Goal: Task Accomplishment & Management: Use online tool/utility

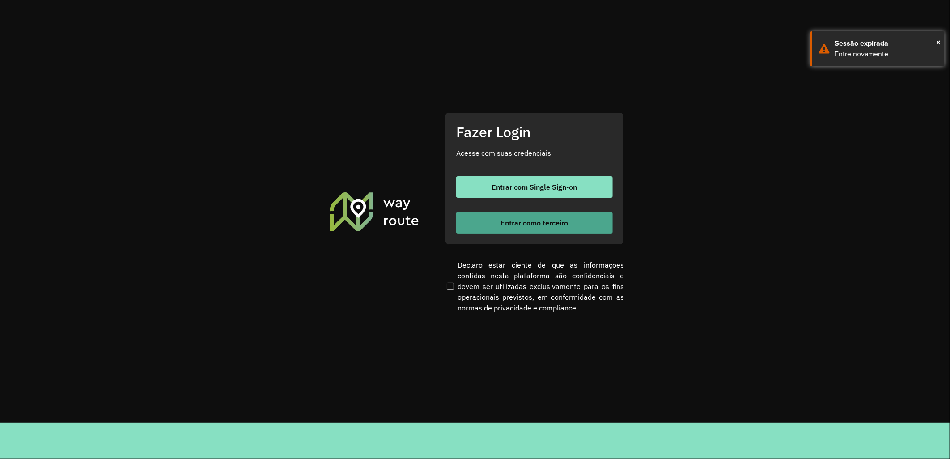
click at [548, 221] on span "Entrar como terceiro" at bounding box center [535, 222] width 68 height 7
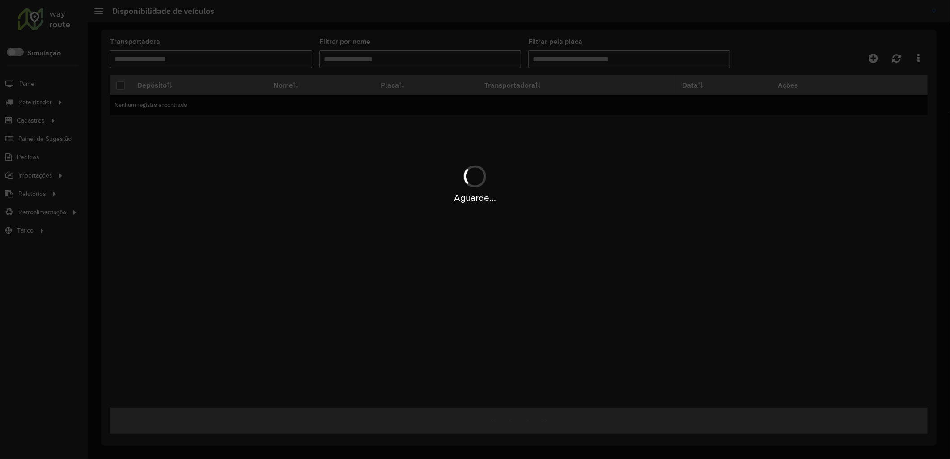
click at [92, 101] on div "Aguarde..." at bounding box center [475, 229] width 950 height 459
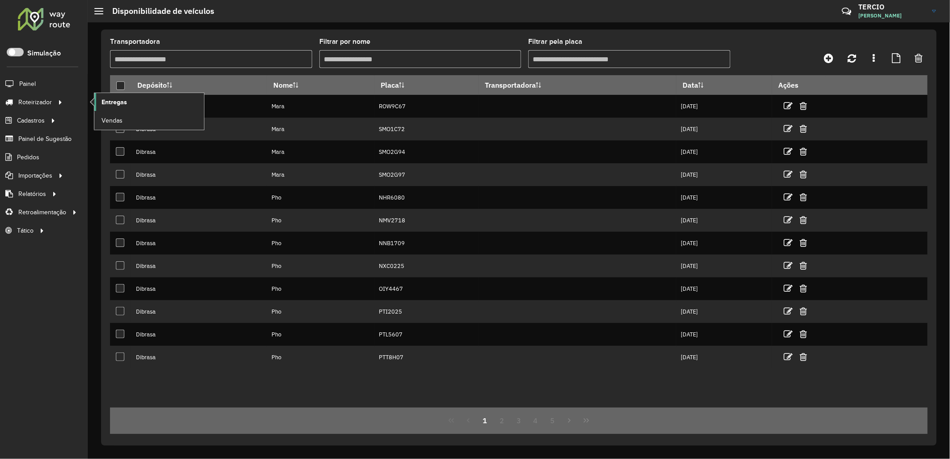
click at [110, 105] on span "Entregas" at bounding box center [114, 102] width 25 height 9
click at [131, 95] on link "Entregas" at bounding box center [149, 102] width 110 height 18
click at [108, 105] on span "Entregas" at bounding box center [114, 102] width 25 height 9
click at [38, 163] on link "Pedidos" at bounding box center [20, 157] width 40 height 18
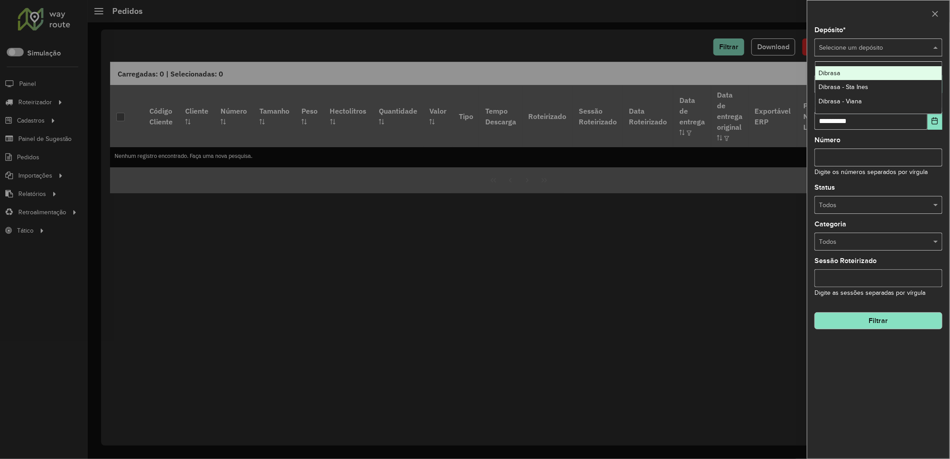
click at [846, 45] on input "text" at bounding box center [869, 48] width 101 height 10
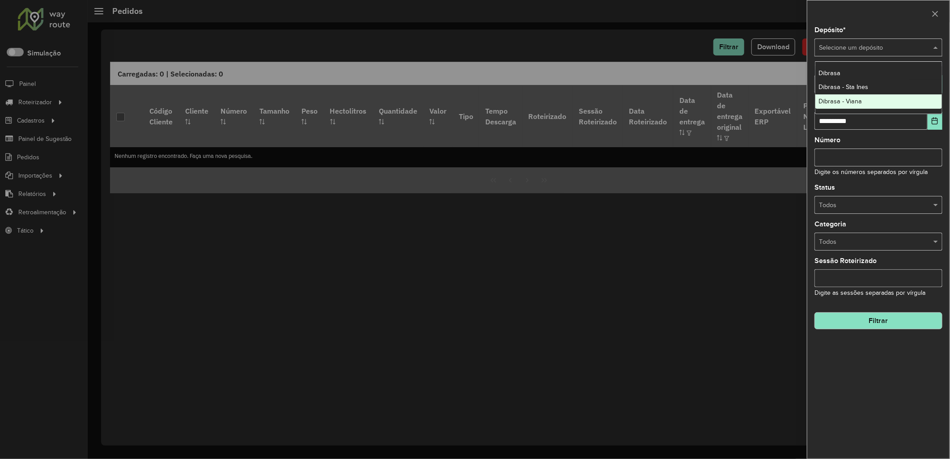
click at [882, 97] on div "Dibrasa - Viana" at bounding box center [878, 101] width 127 height 14
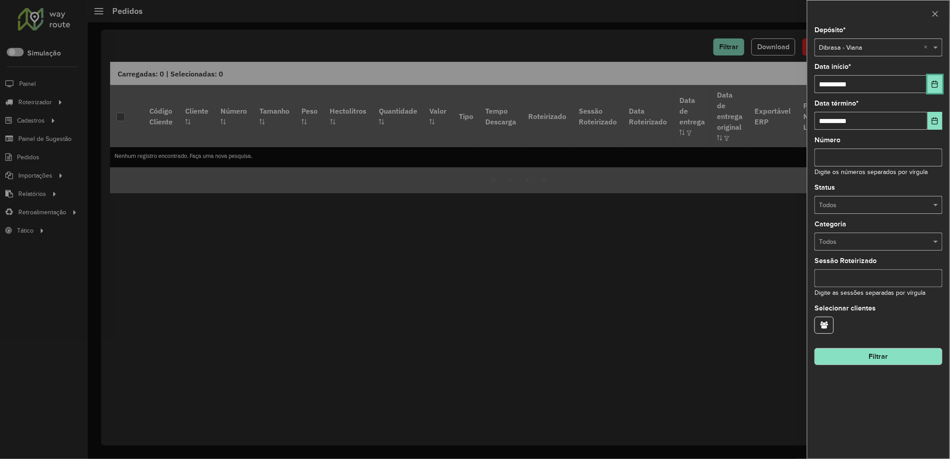
click at [933, 79] on button "Choose Date" at bounding box center [935, 84] width 15 height 18
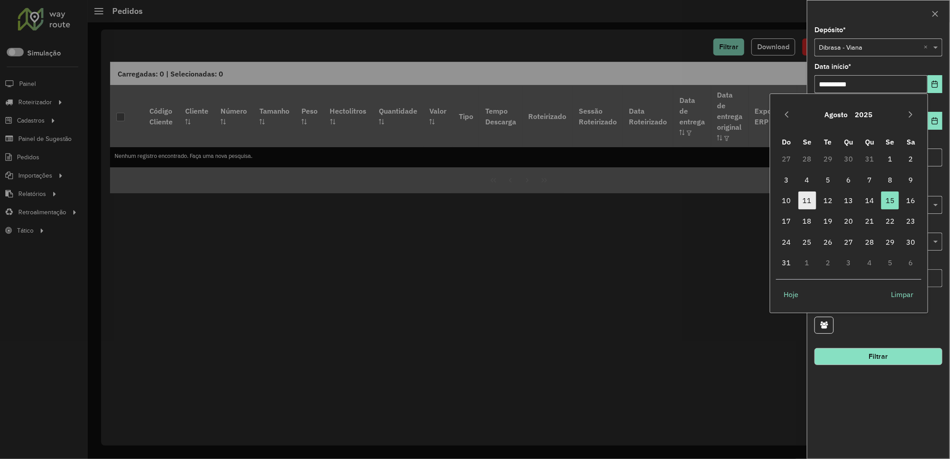
click at [806, 203] on span "11" at bounding box center [807, 200] width 18 height 18
type input "**********"
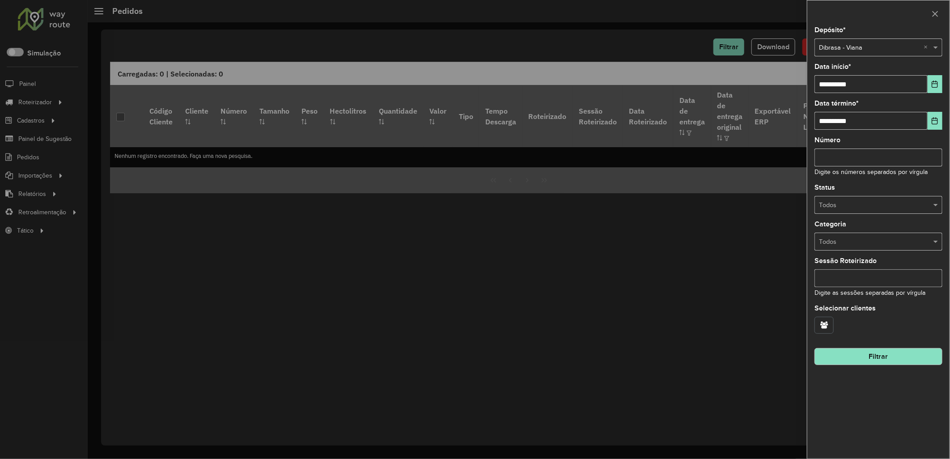
click at [822, 321] on button "button" at bounding box center [824, 325] width 19 height 17
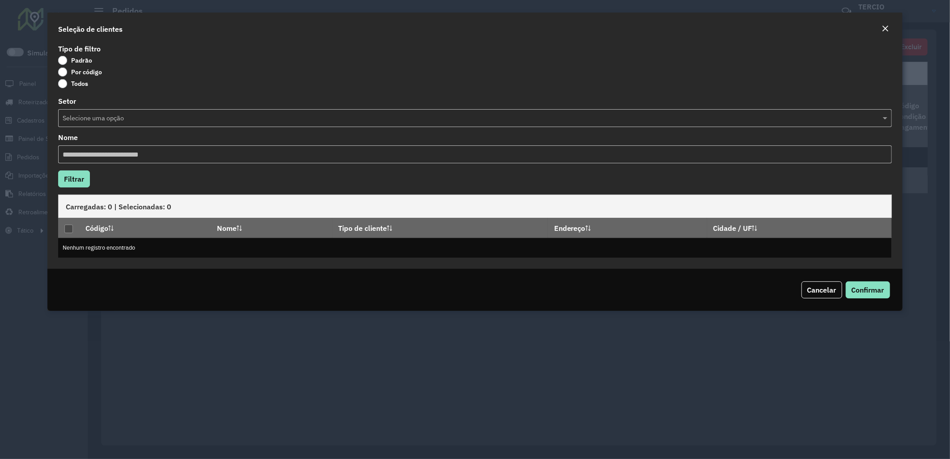
click at [72, 79] on label "Todos" at bounding box center [73, 83] width 30 height 9
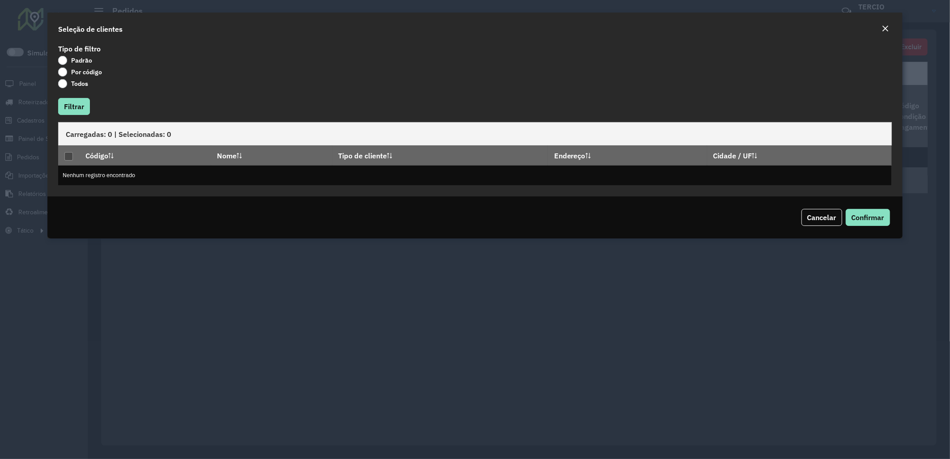
click at [72, 77] on div "Por código" at bounding box center [475, 73] width 834 height 11
click at [70, 74] on label "Por código" at bounding box center [80, 72] width 44 height 9
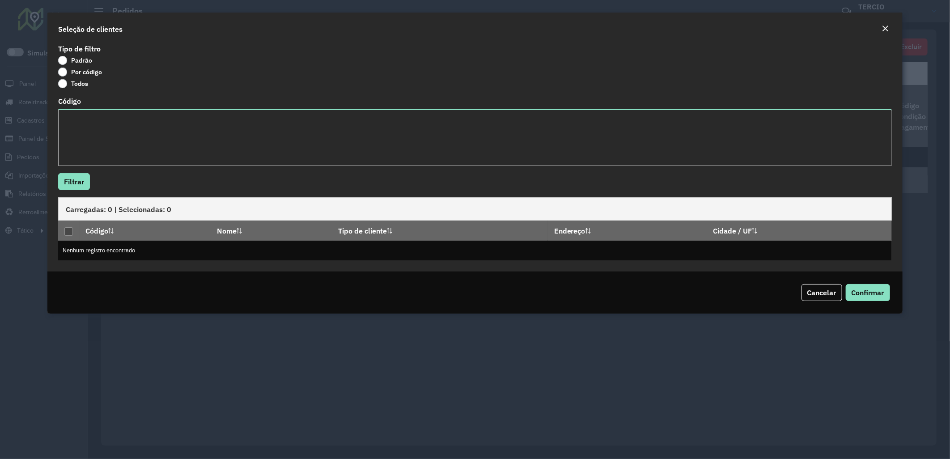
click at [103, 109] on div "Código" at bounding box center [475, 132] width 834 height 68
click at [112, 115] on textarea "Código" at bounding box center [475, 137] width 834 height 57
paste textarea "****"
type textarea "****"
click at [69, 185] on button "Filtrar" at bounding box center [74, 181] width 32 height 17
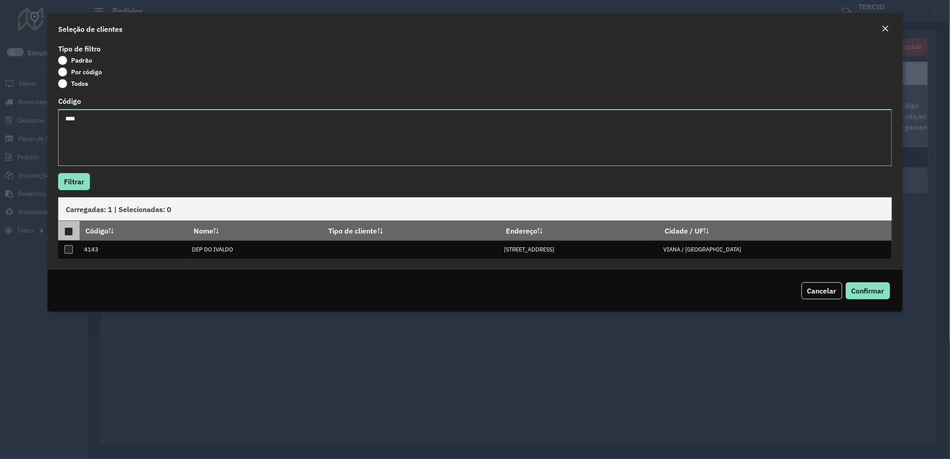
click at [68, 233] on div at bounding box center [68, 231] width 8 height 8
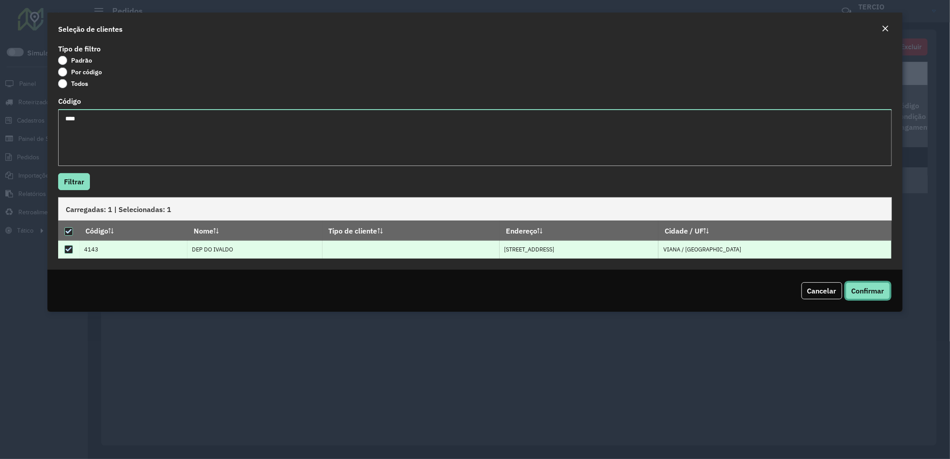
click at [855, 292] on span "Confirmar" at bounding box center [868, 290] width 33 height 9
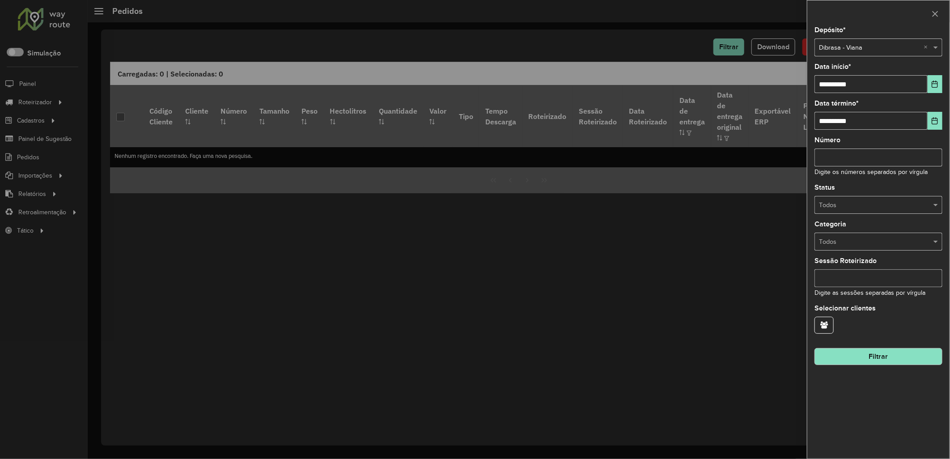
click at [868, 361] on button "Filtrar" at bounding box center [879, 356] width 128 height 17
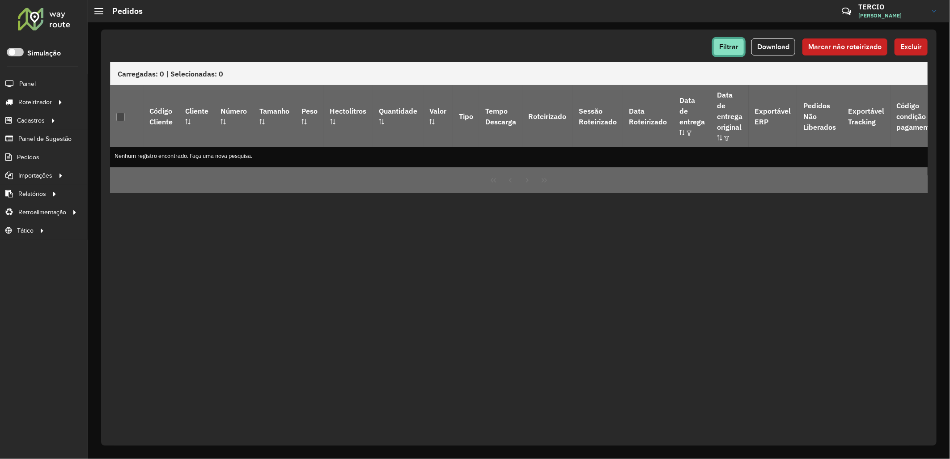
click at [731, 51] on button "Filtrar" at bounding box center [728, 46] width 31 height 17
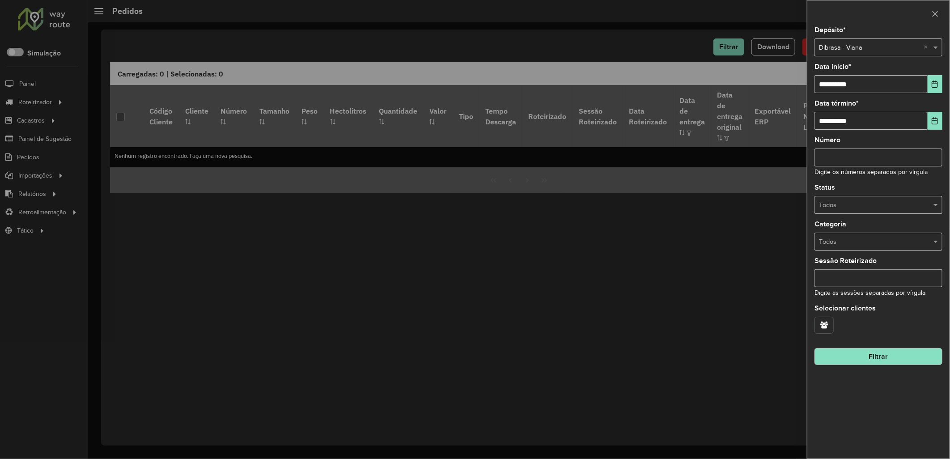
click at [821, 323] on icon "button" at bounding box center [824, 324] width 8 height 7
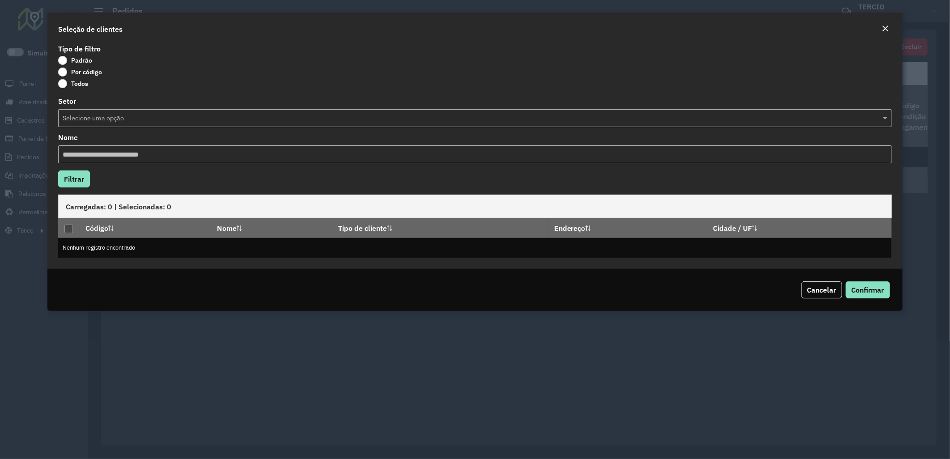
click at [79, 72] on label "Por código" at bounding box center [80, 72] width 44 height 9
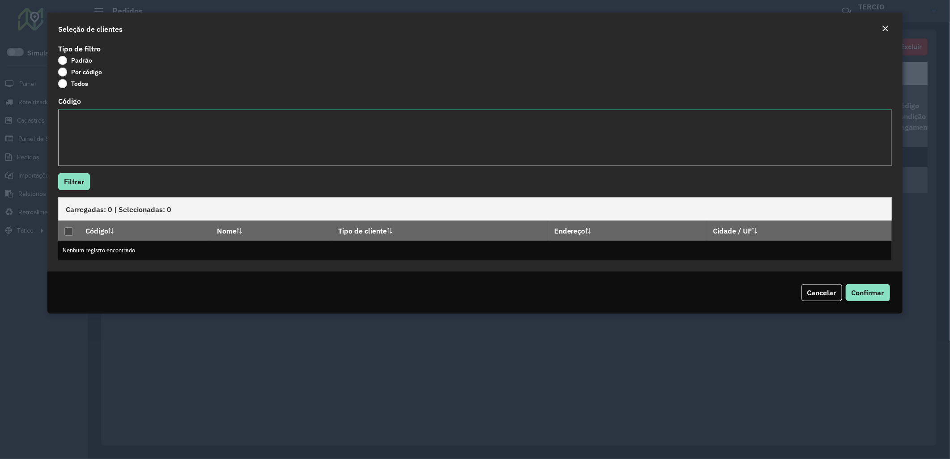
click at [101, 130] on textarea "Código" at bounding box center [475, 137] width 834 height 57
paste textarea "****"
type textarea "****"
click at [64, 187] on button "Filtrar" at bounding box center [74, 181] width 32 height 17
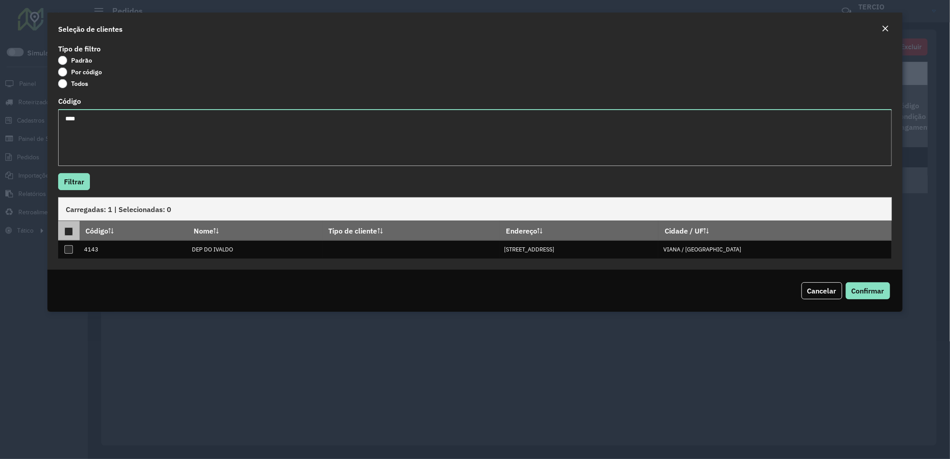
click at [69, 229] on div at bounding box center [68, 231] width 8 height 8
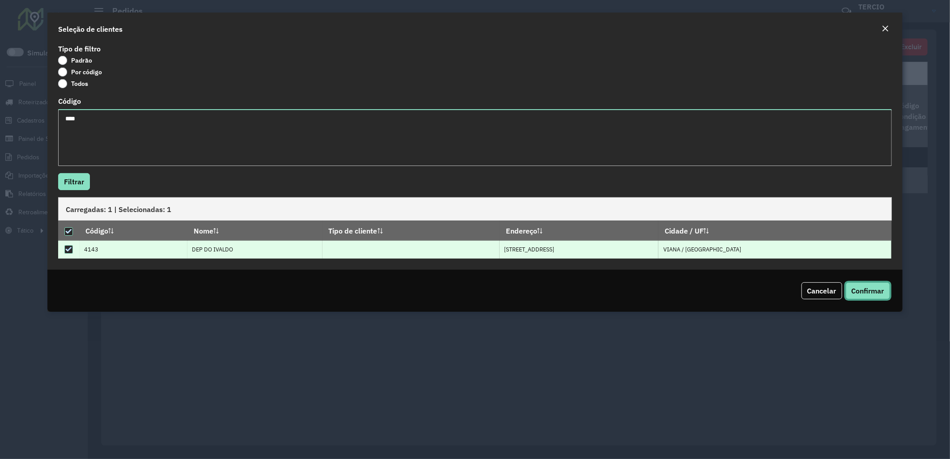
click at [853, 286] on span "Confirmar" at bounding box center [868, 290] width 33 height 9
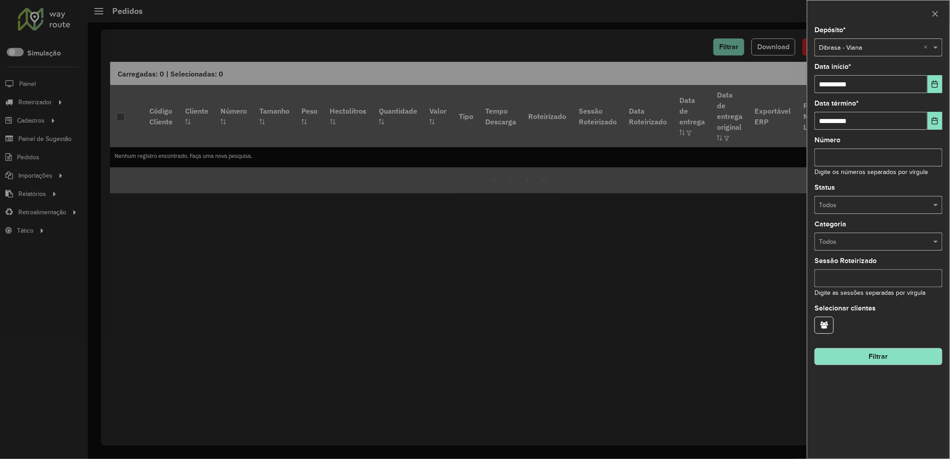
click at [861, 362] on button "Filtrar" at bounding box center [879, 356] width 128 height 17
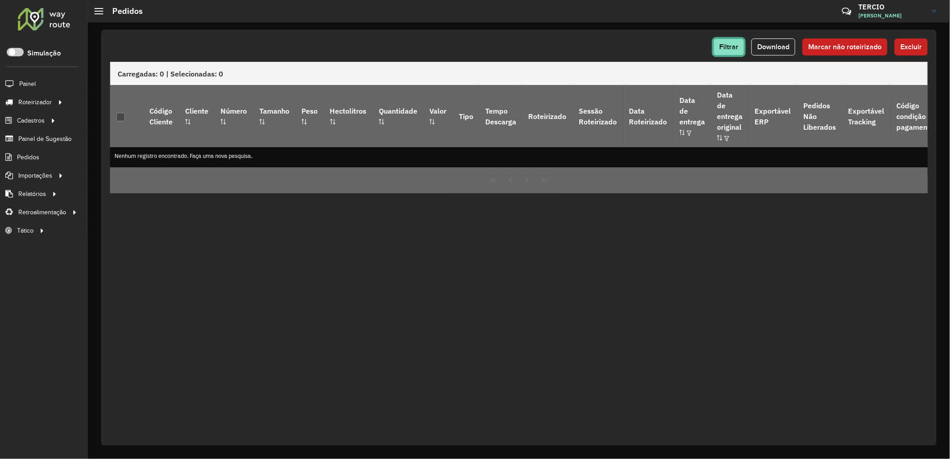
click at [722, 54] on button "Filtrar" at bounding box center [728, 46] width 31 height 17
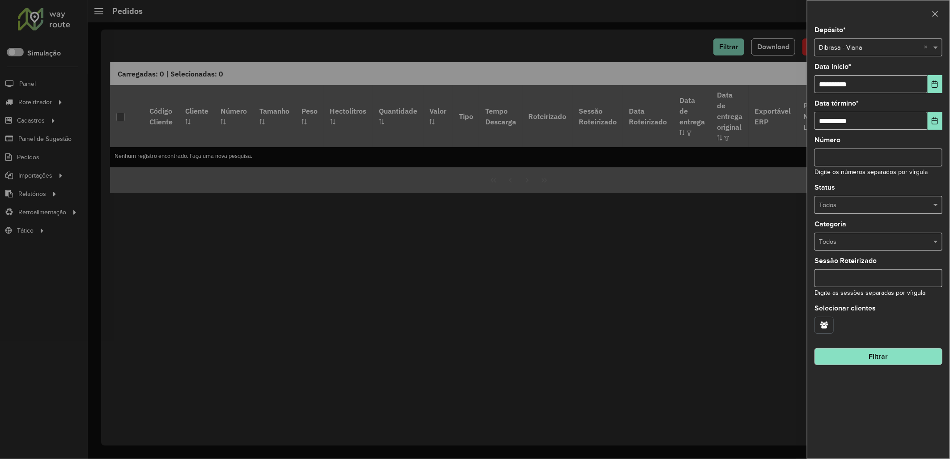
click at [827, 328] on icon "button" at bounding box center [824, 324] width 8 height 7
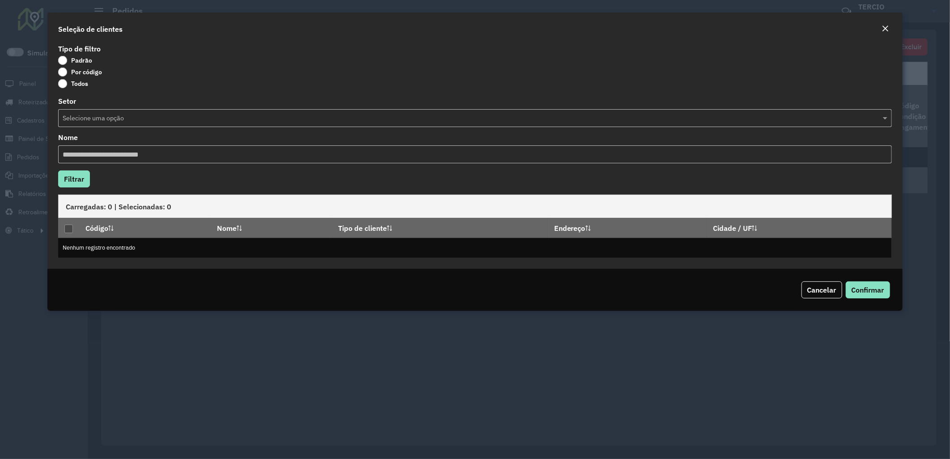
click at [69, 72] on label "Por código" at bounding box center [80, 72] width 44 height 9
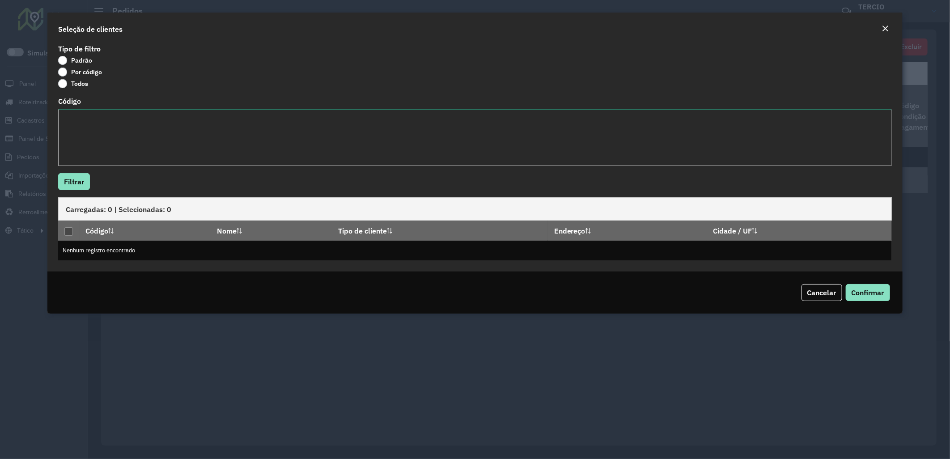
click at [93, 146] on textarea "Código" at bounding box center [475, 137] width 834 height 57
paste textarea "*****"
type textarea "*****"
click at [84, 177] on button "Filtrar" at bounding box center [74, 181] width 32 height 17
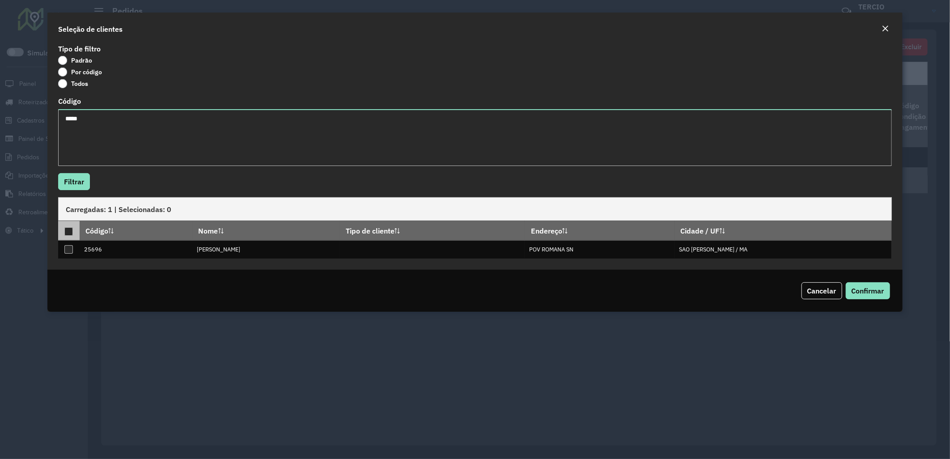
click at [70, 232] on div at bounding box center [68, 231] width 8 height 8
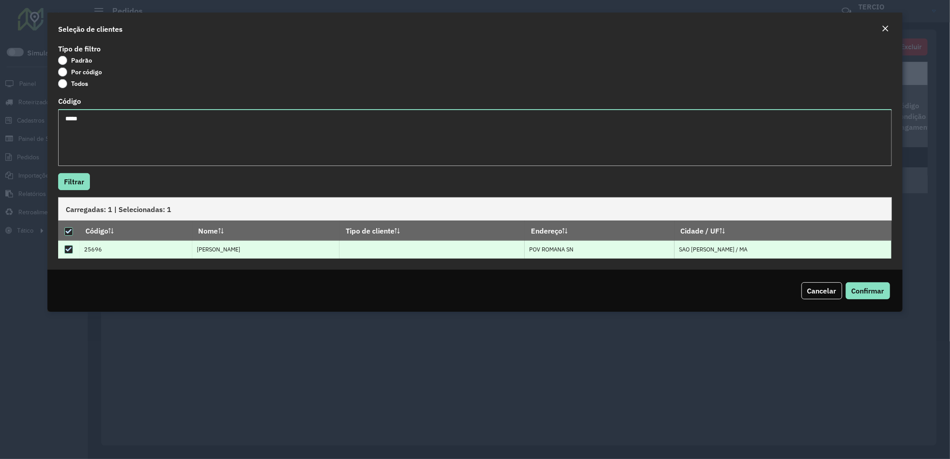
click at [874, 282] on div "Cancelar Confirmar" at bounding box center [474, 291] width 855 height 42
click at [874, 283] on button "Confirmar" at bounding box center [868, 290] width 44 height 17
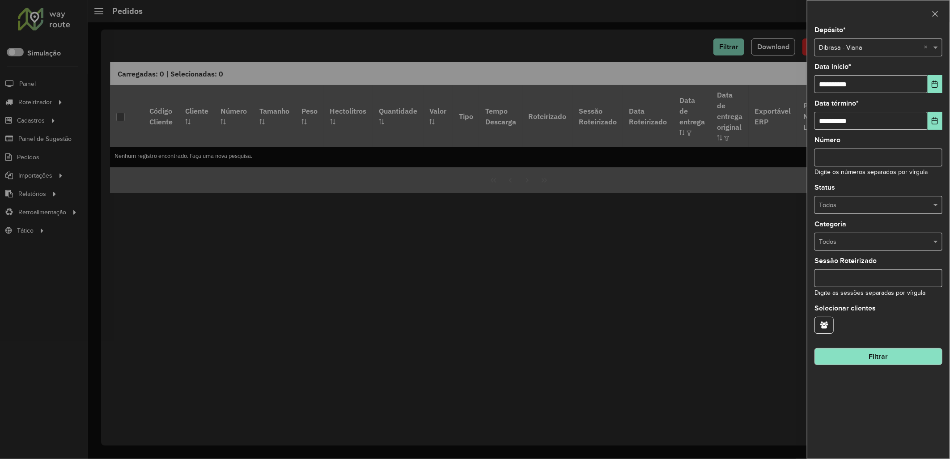
click at [857, 355] on button "Filtrar" at bounding box center [879, 356] width 128 height 17
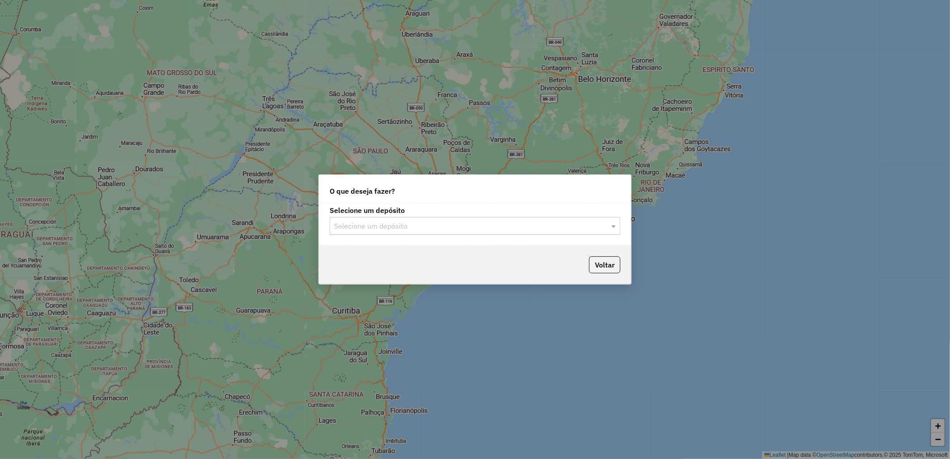
click at [389, 232] on div "Selecione um depósito" at bounding box center [475, 226] width 291 height 18
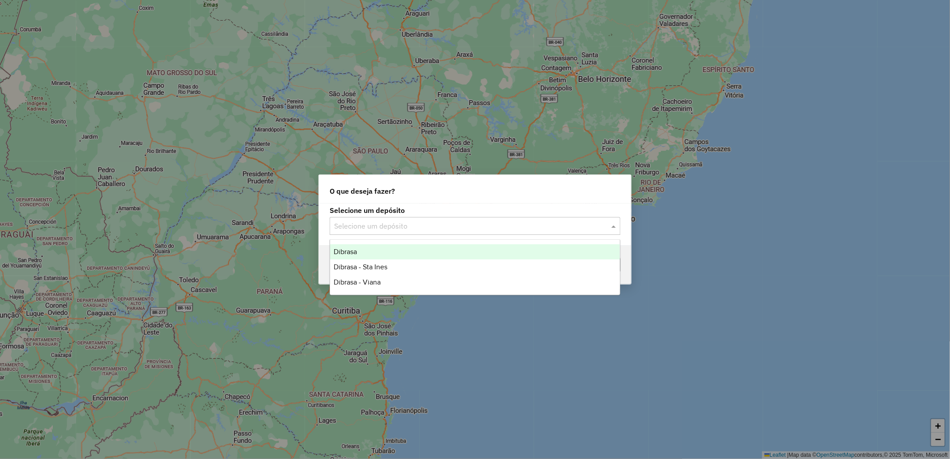
click at [383, 208] on label "Selecione um depósito" at bounding box center [475, 210] width 291 height 11
click at [403, 224] on input "text" at bounding box center [466, 226] width 264 height 11
click at [391, 204] on div "Selecione um depósito Selecione um depósito" at bounding box center [475, 225] width 312 height 42
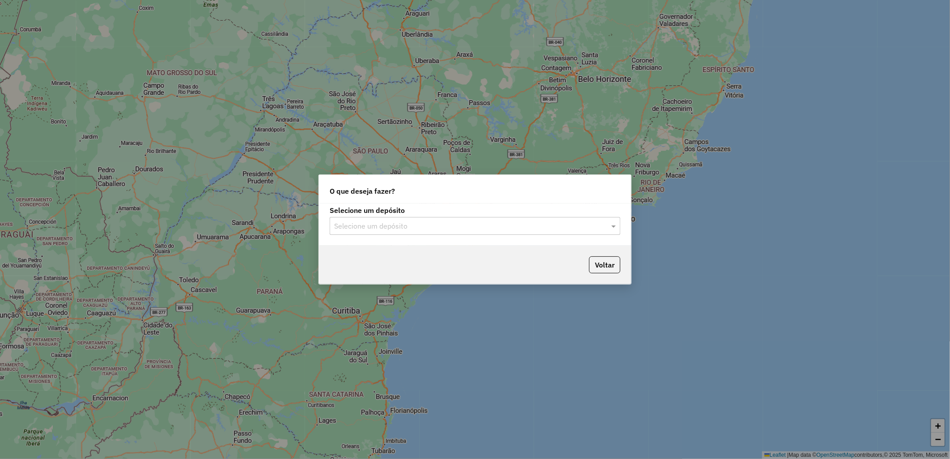
click at [512, 243] on div "Selecione um depósito Selecione um depósito" at bounding box center [475, 225] width 312 height 42
click at [425, 258] on div "Voltar" at bounding box center [475, 265] width 312 height 38
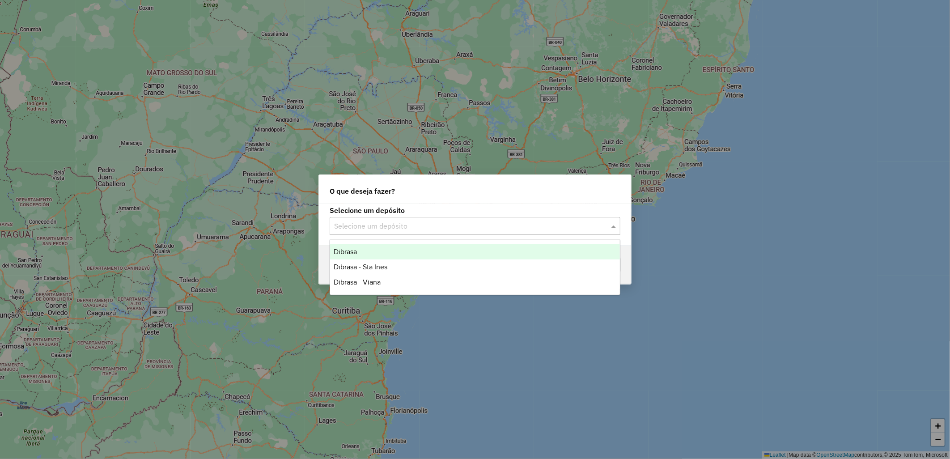
click at [413, 227] on input "text" at bounding box center [466, 226] width 264 height 11
click at [378, 255] on div "Dibrasa" at bounding box center [475, 251] width 290 height 15
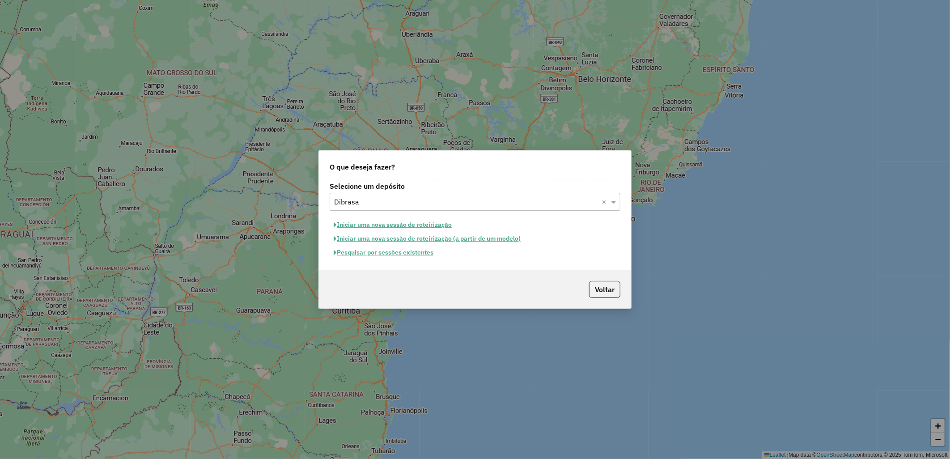
click at [391, 252] on button "Pesquisar por sessões existentes" at bounding box center [384, 253] width 108 height 14
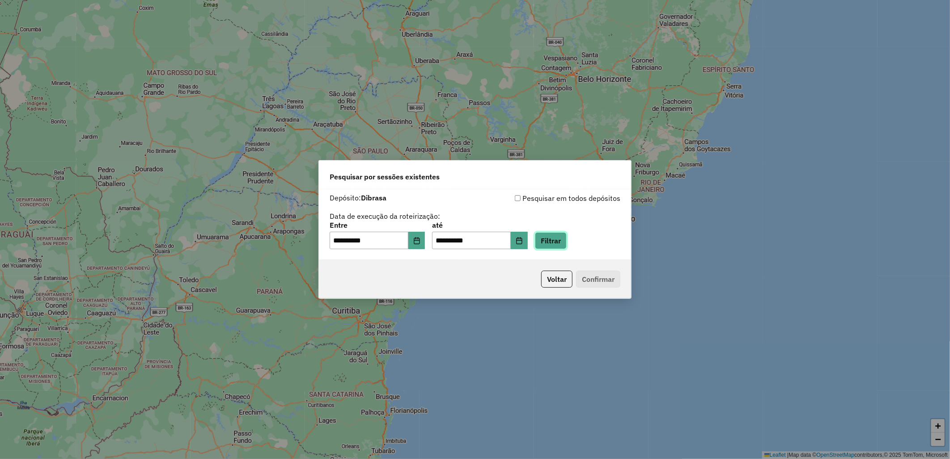
click at [560, 235] on button "Filtrar" at bounding box center [551, 240] width 32 height 17
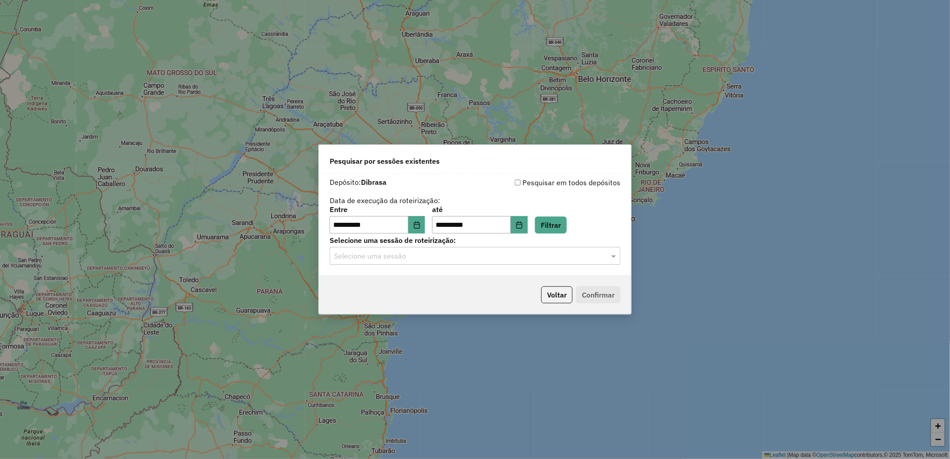
click at [478, 259] on input "text" at bounding box center [466, 256] width 264 height 11
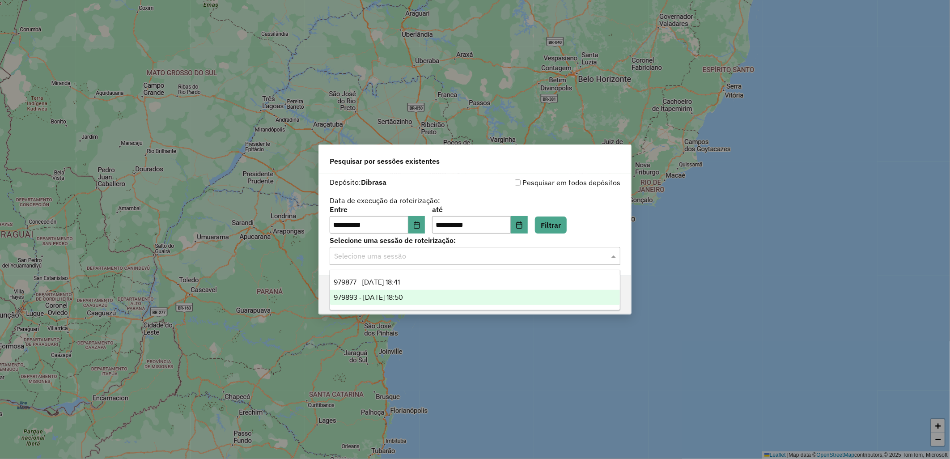
click at [500, 291] on div "979893 - 15/08/2025 18:50" at bounding box center [475, 297] width 290 height 15
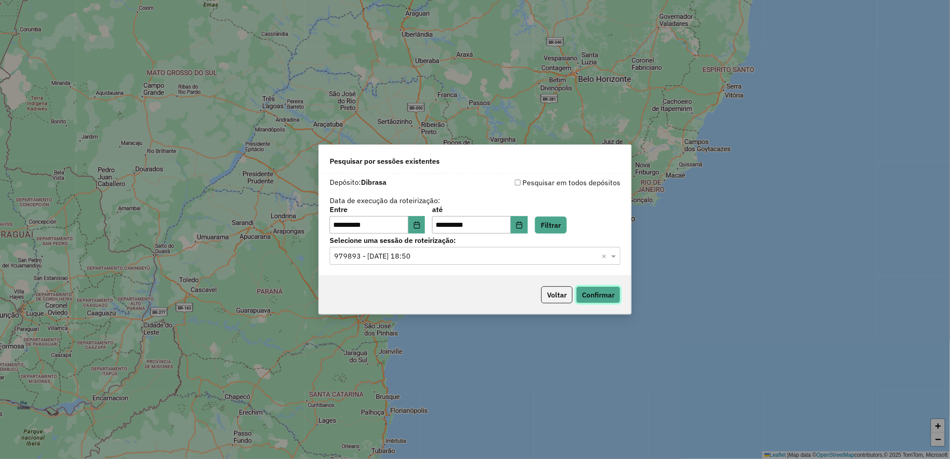
click at [602, 290] on button "Confirmar" at bounding box center [598, 294] width 44 height 17
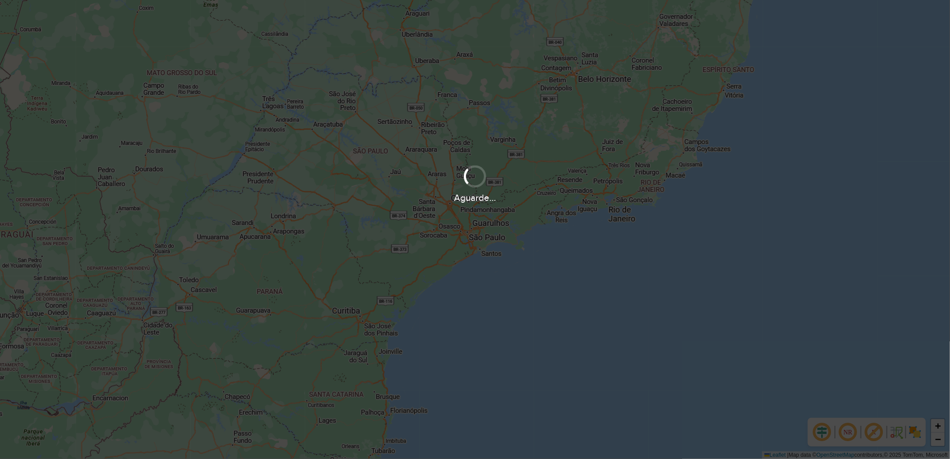
drag, startPoint x: 508, startPoint y: 202, endPoint x: 425, endPoint y: 192, distance: 83.7
click at [425, 192] on div "Aguarde..." at bounding box center [475, 198] width 950 height 14
drag, startPoint x: 425, startPoint y: 192, endPoint x: 439, endPoint y: 220, distance: 30.8
click at [439, 220] on div "Aguarde..." at bounding box center [475, 229] width 950 height 459
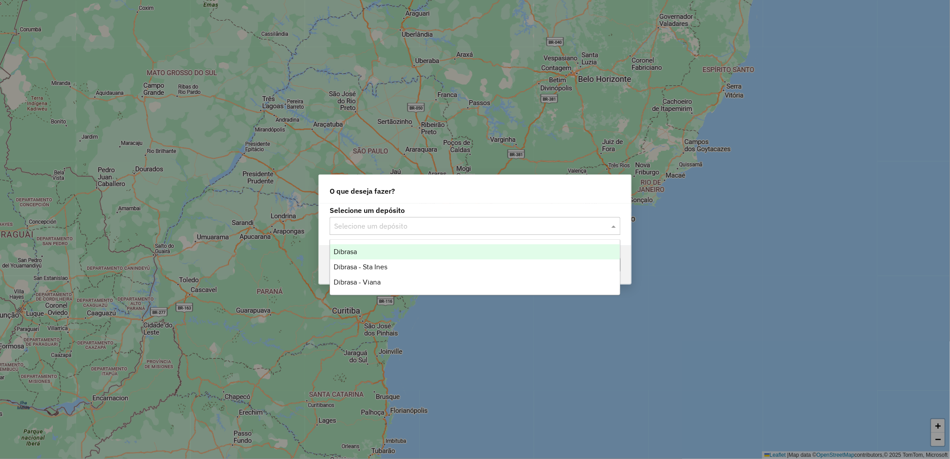
click at [423, 223] on input "text" at bounding box center [466, 226] width 264 height 11
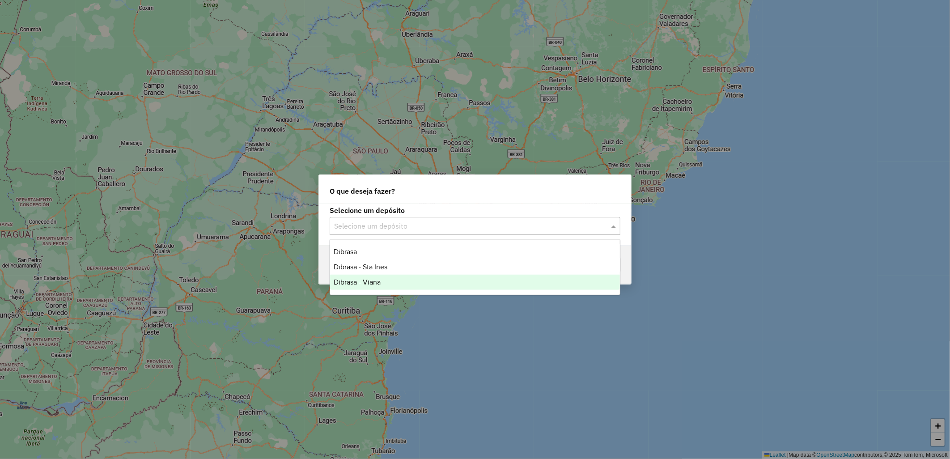
click at [395, 276] on div "Dibrasa - Viana" at bounding box center [475, 282] width 290 height 15
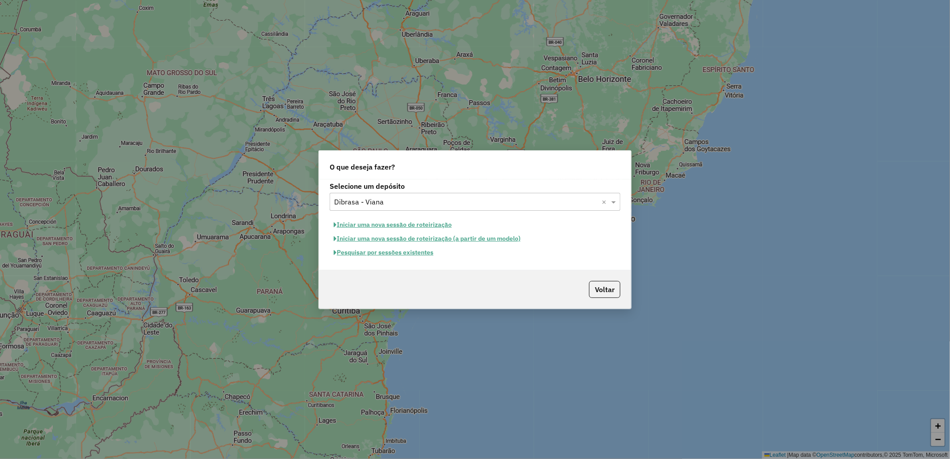
click at [392, 259] on div "Pesquisar por sessões existentes" at bounding box center [475, 253] width 291 height 14
click at [389, 255] on button "Pesquisar por sessões existentes" at bounding box center [384, 253] width 108 height 14
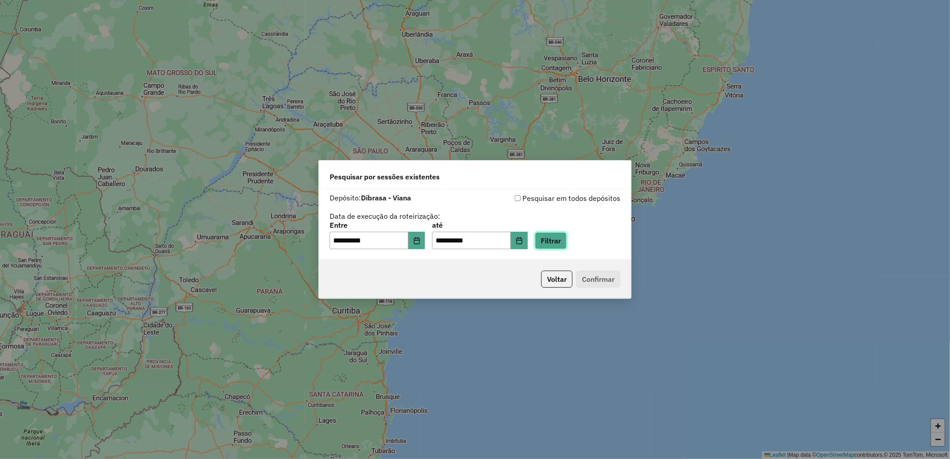
click at [562, 244] on button "Filtrar" at bounding box center [551, 240] width 32 height 17
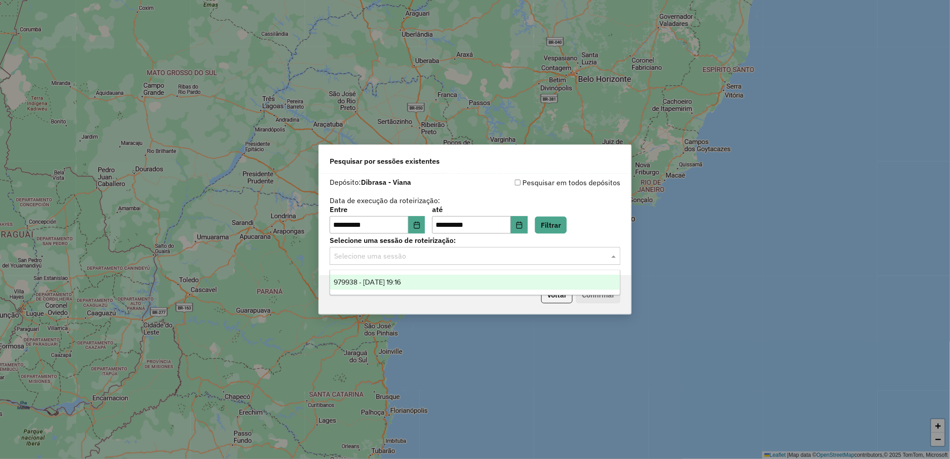
click at [479, 261] on input "text" at bounding box center [466, 256] width 264 height 11
click at [471, 286] on div "979938 - 15/08/2025 19:16" at bounding box center [475, 282] width 290 height 15
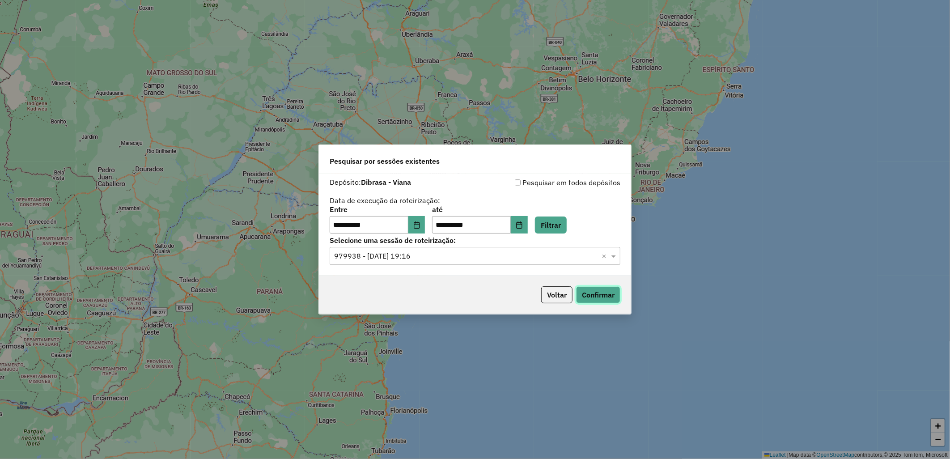
click at [605, 300] on button "Confirmar" at bounding box center [598, 294] width 44 height 17
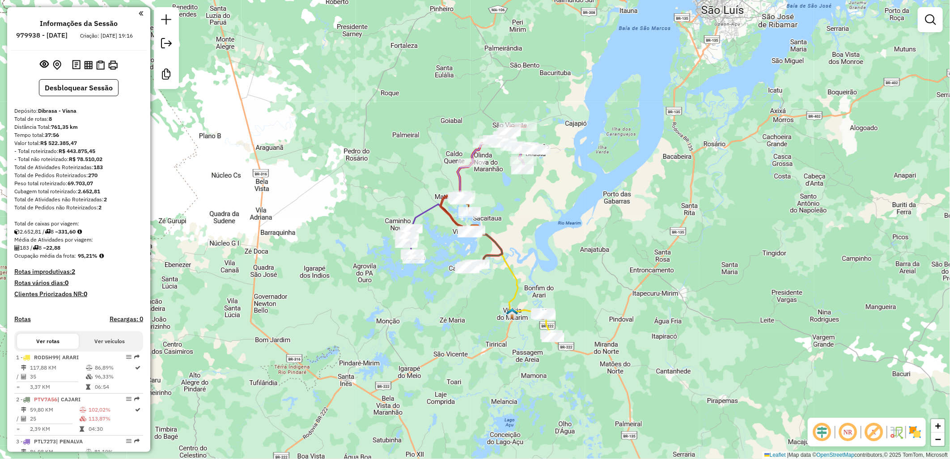
click at [454, 132] on div "Rota 5 - Placa ROC0A47 17940 - DINIZ BAR Janela de atendimento Grade de atendim…" at bounding box center [475, 229] width 950 height 459
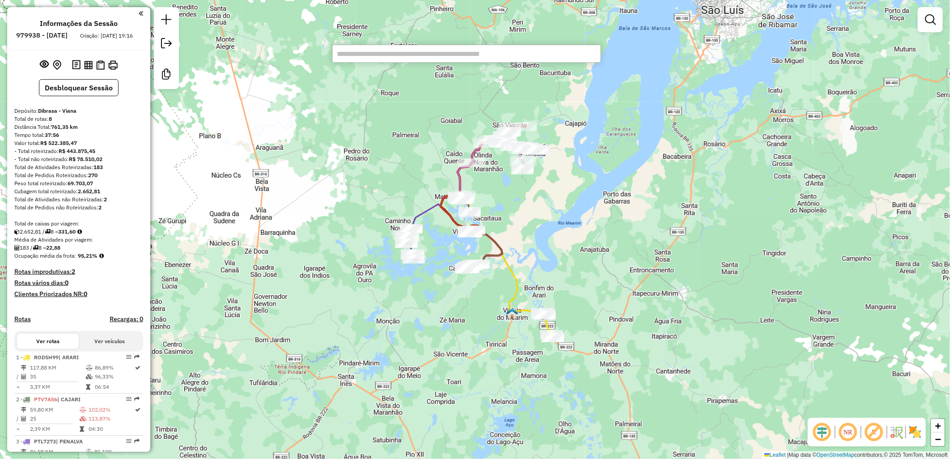
paste input "****"
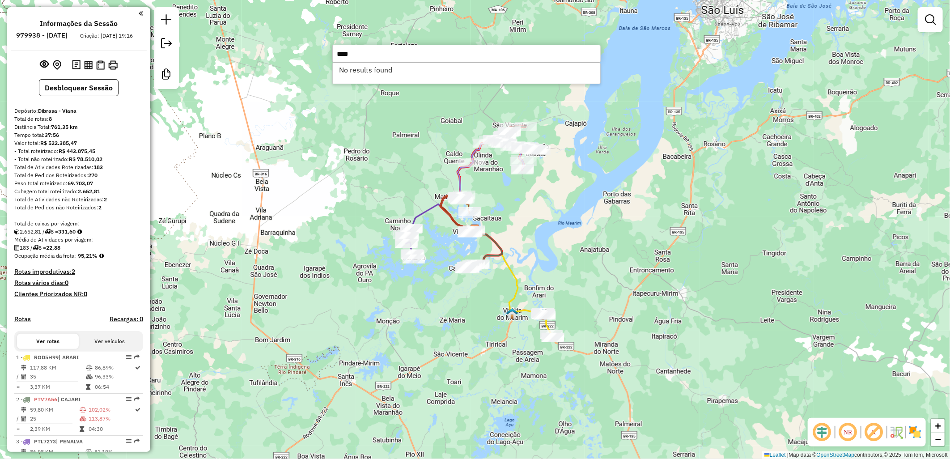
type input "****"
click at [351, 323] on div "Janela de atendimento Grade de atendimento Capacidade Transportadoras Veículos …" at bounding box center [475, 229] width 950 height 459
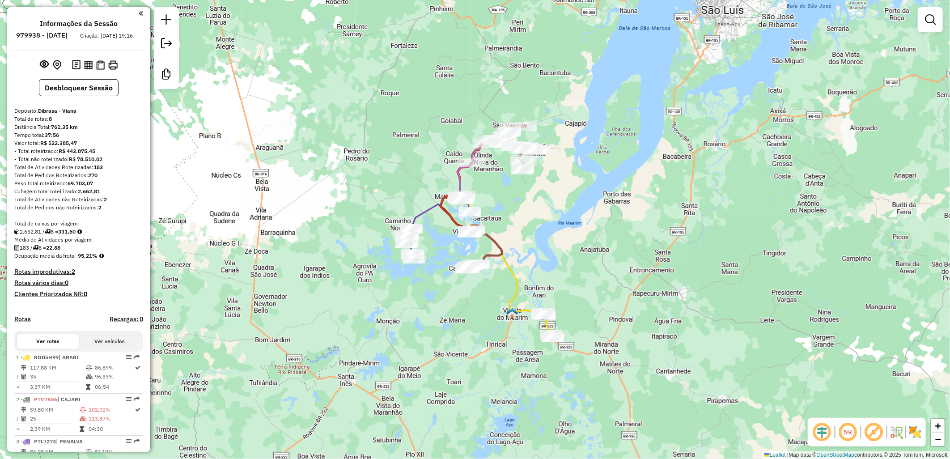
click at [683, 180] on div "Janela de atendimento Grade de atendimento Capacidade Transportadoras Veículos …" at bounding box center [475, 229] width 950 height 459
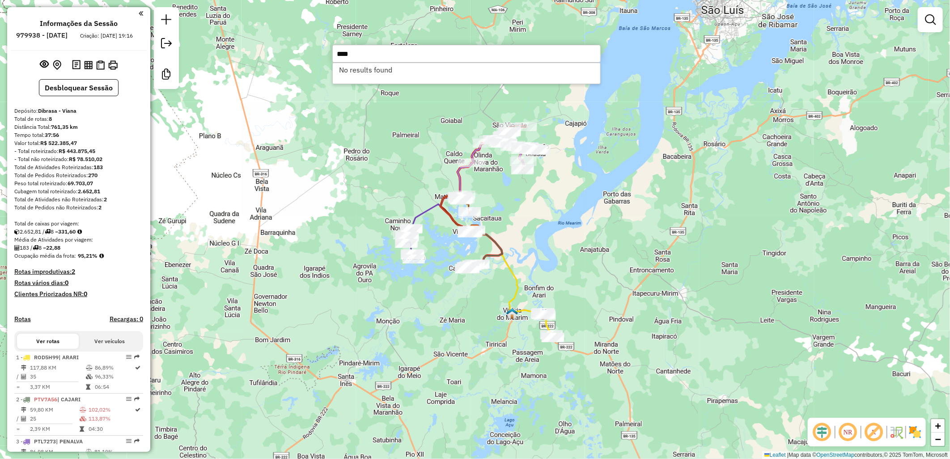
type input "****"
click at [743, 123] on div "Janela de atendimento Grade de atendimento Capacidade Transportadoras Veículos …" at bounding box center [475, 229] width 950 height 459
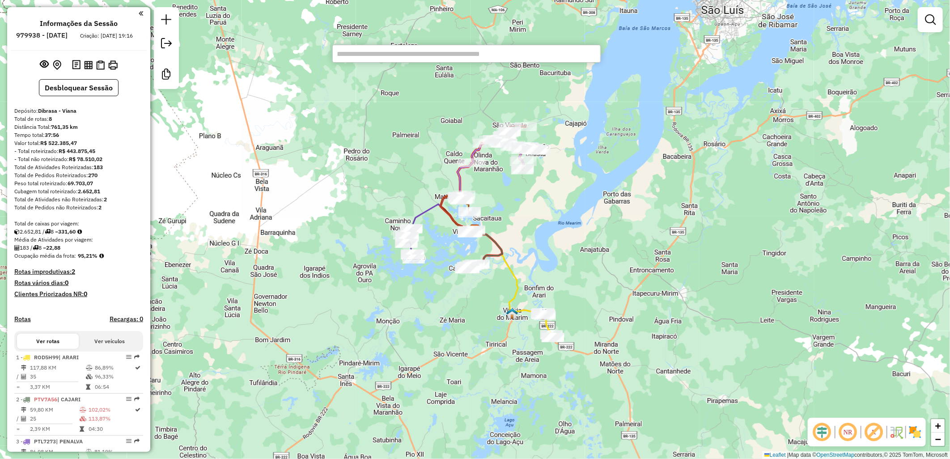
paste input "****"
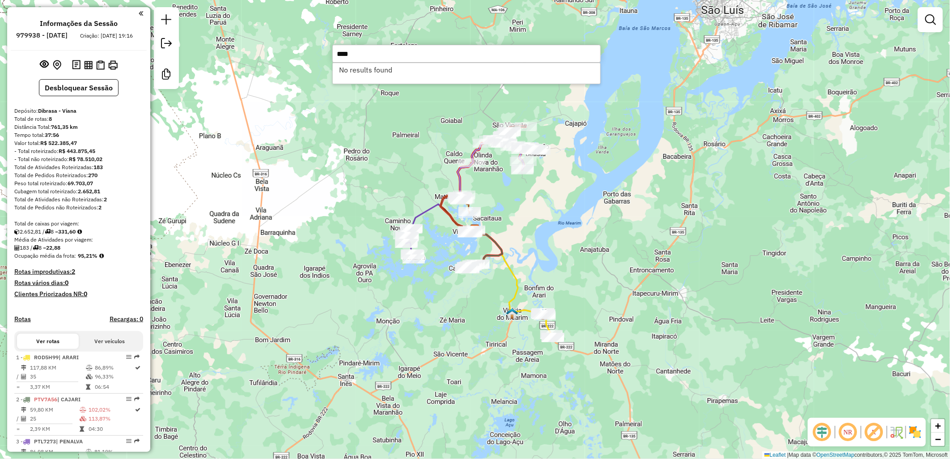
type input "****"
click at [594, 180] on div "Janela de atendimento Grade de atendimento Capacidade Transportadoras Veículos …" at bounding box center [475, 229] width 950 height 459
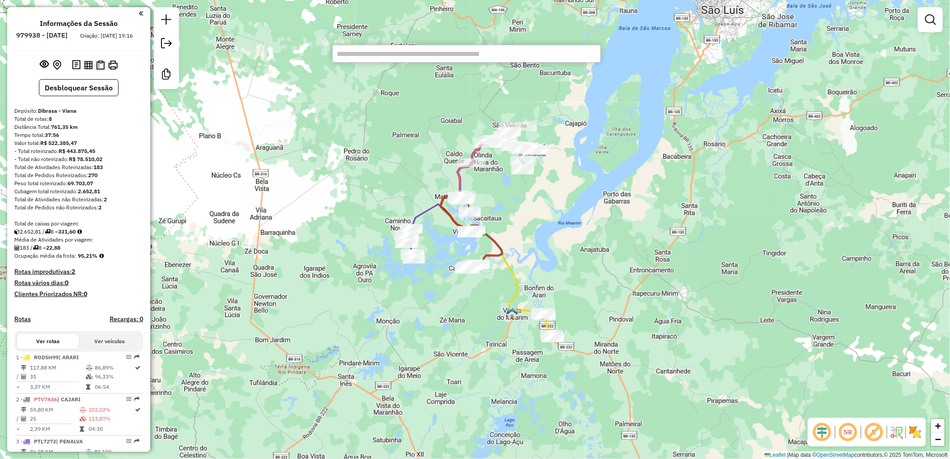
paste input "****"
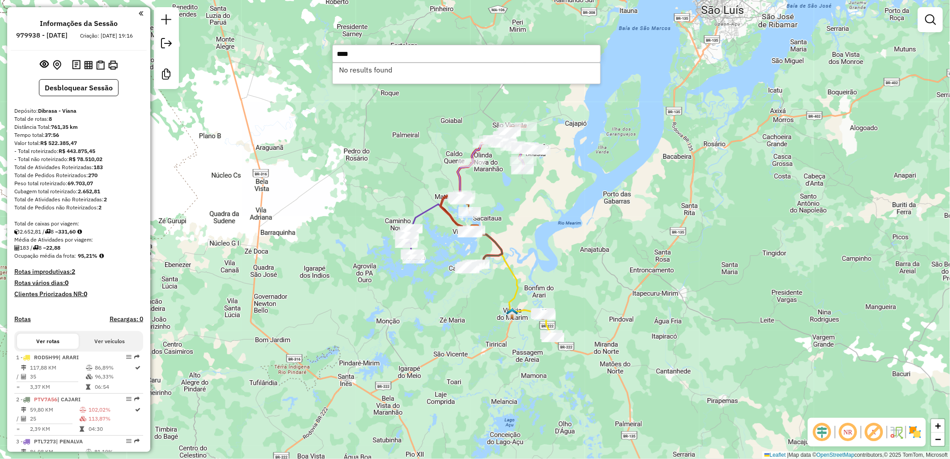
type input "****"
click at [594, 180] on div "Janela de atendimento Grade de atendimento Capacidade Transportadoras Veículos …" at bounding box center [475, 229] width 950 height 459
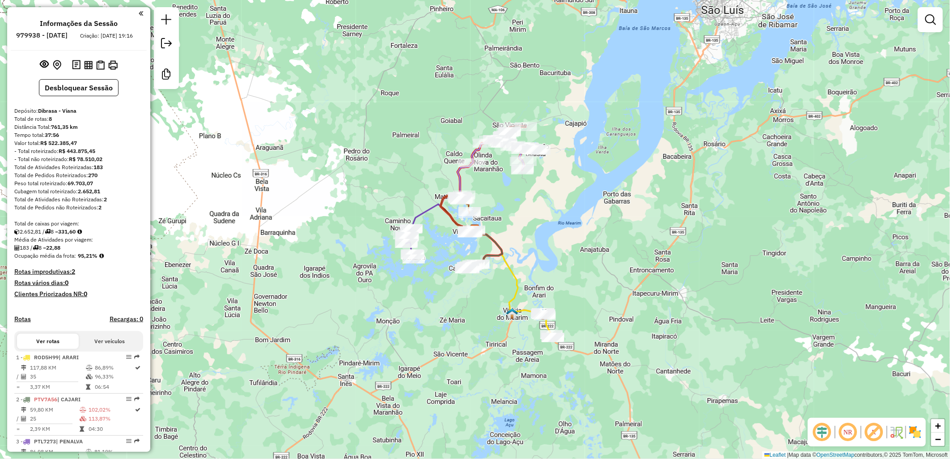
click at [662, 75] on div "Janela de atendimento Grade de atendimento Capacidade Transportadoras Veículos …" at bounding box center [475, 229] width 950 height 459
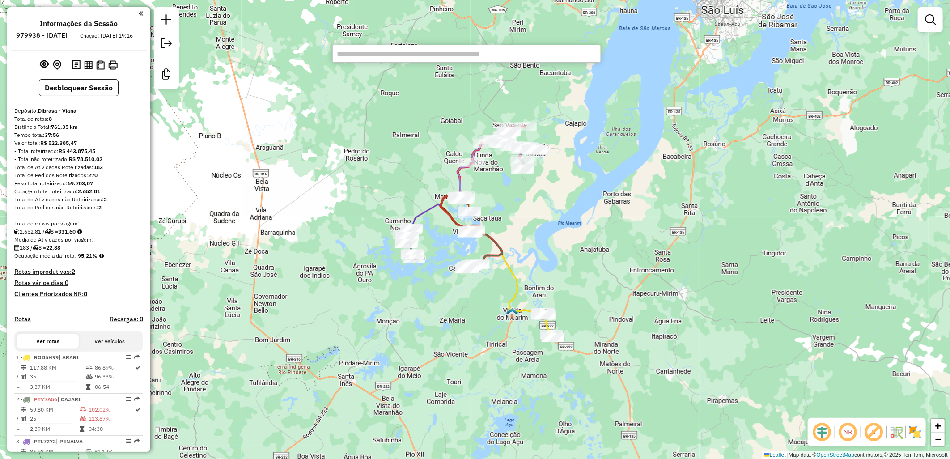
paste input "****"
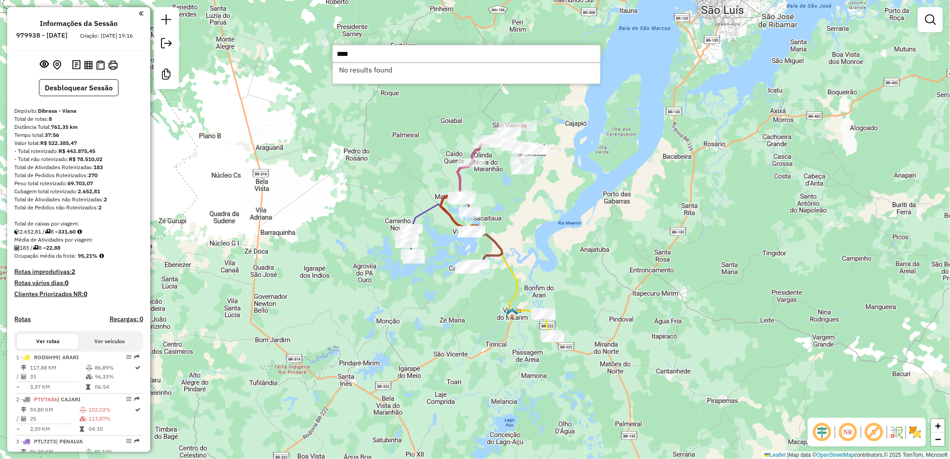
type input "****"
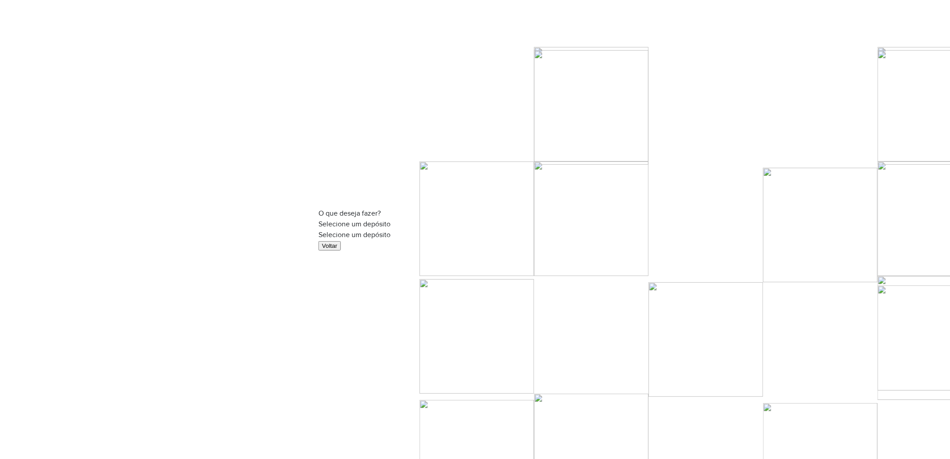
click at [403, 233] on div "Selecione um depósito" at bounding box center [474, 234] width 313 height 11
drag, startPoint x: 462, startPoint y: 274, endPoint x: 483, endPoint y: 284, distance: 23.8
click at [483, 267] on div "Dibrasa Dibrasa - Sta Ines Dibrasa - Viana" at bounding box center [475, 251] width 291 height 32
click at [483, 267] on div "Dibrasa - Viana" at bounding box center [475, 261] width 291 height 11
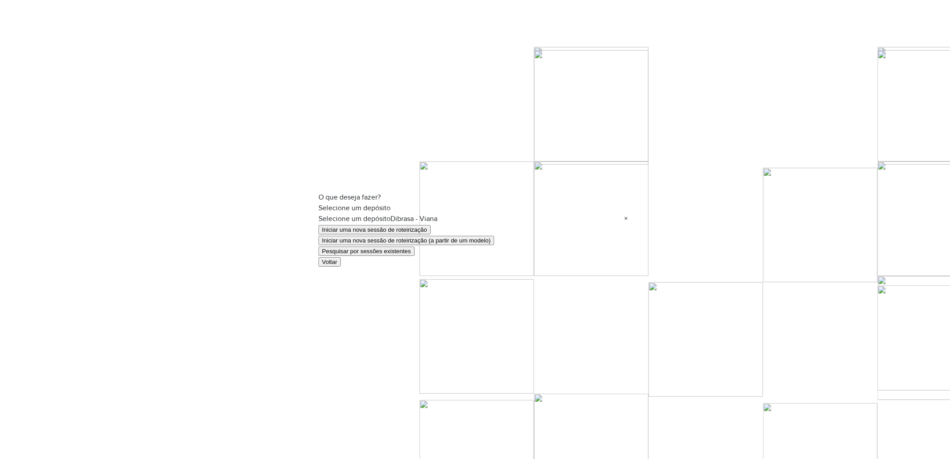
click at [399, 251] on button "Pesquisar por sessões existentes" at bounding box center [366, 250] width 96 height 9
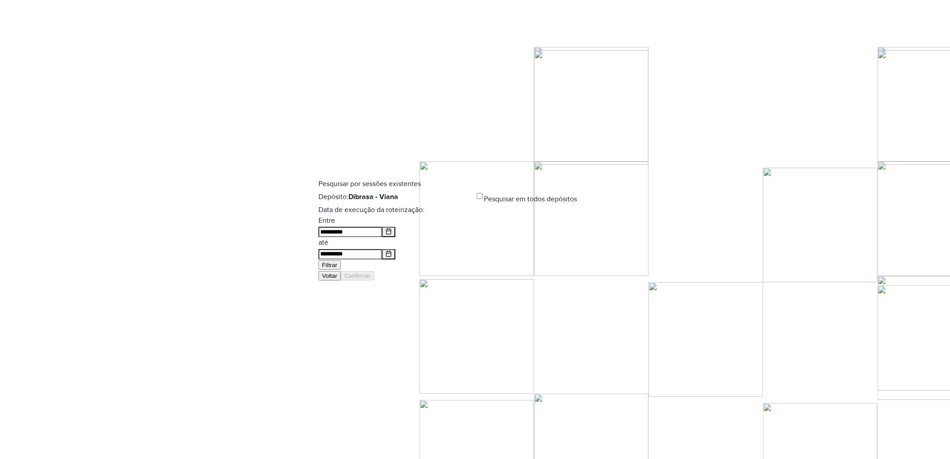
click at [395, 249] on button "Choose Date" at bounding box center [388, 254] width 13 height 10
click at [535, 312] on span "14" at bounding box center [540, 306] width 23 height 11
type input "**********"
click at [341, 260] on button "Filtrar" at bounding box center [329, 264] width 22 height 9
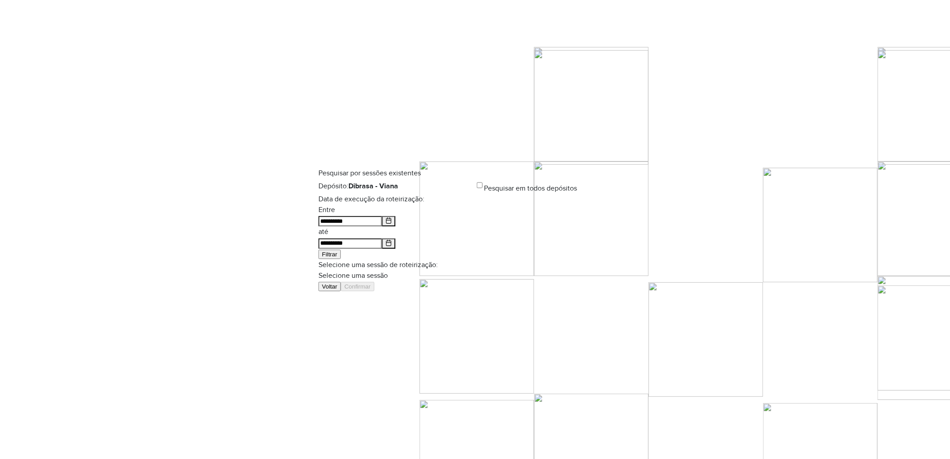
click at [428, 273] on input "text" at bounding box center [474, 276] width 313 height 6
click at [462, 276] on div "979359 - [DATE] 19:14" at bounding box center [475, 270] width 291 height 11
click at [374, 286] on button "Confirmar" at bounding box center [358, 286] width 34 height 9
drag, startPoint x: 524, startPoint y: 220, endPoint x: 524, endPoint y: 233, distance: 13.0
click at [395, 238] on button "Choose Date" at bounding box center [388, 243] width 13 height 10
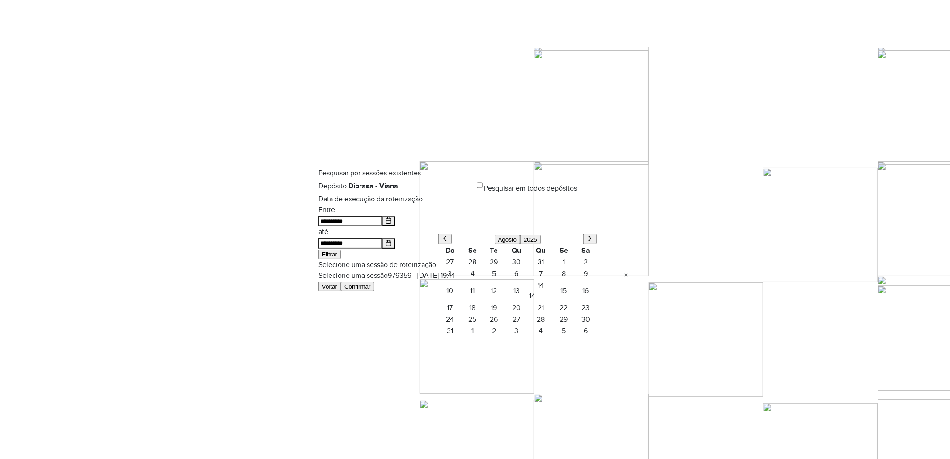
click at [513, 296] on span "13" at bounding box center [516, 290] width 23 height 11
type input "**********"
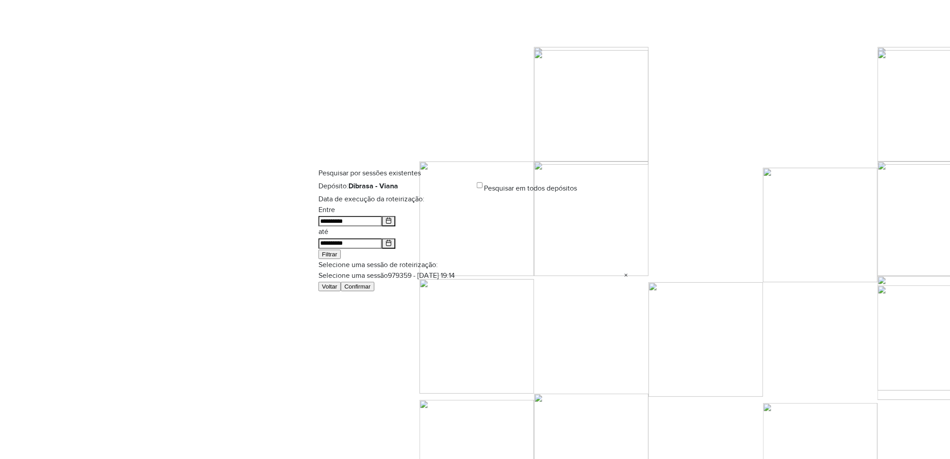
click at [438, 261] on label "Selecione uma sessão de roteirização:" at bounding box center [377, 265] width 119 height 8
click at [341, 250] on button "Filtrar" at bounding box center [329, 254] width 22 height 9
click at [479, 273] on input "text" at bounding box center [474, 276] width 313 height 6
drag, startPoint x: 521, startPoint y: 282, endPoint x: 596, endPoint y: 299, distance: 76.6
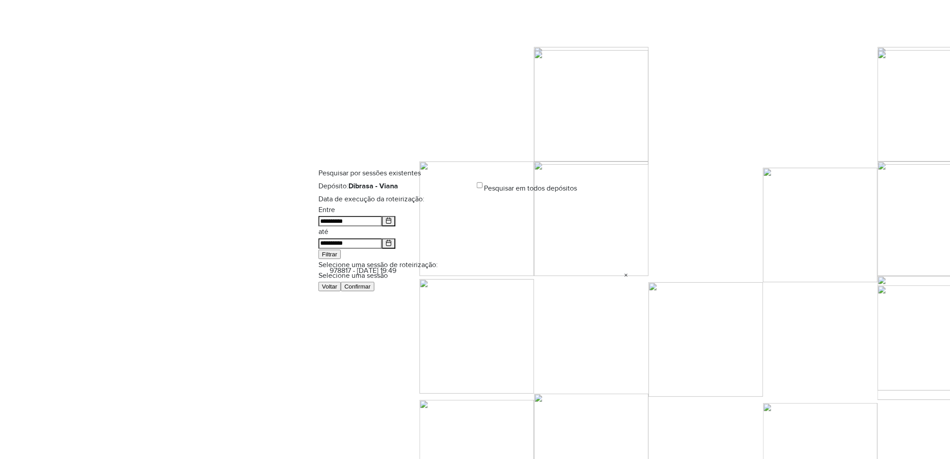
click at [522, 276] on div "978817 - [DATE] 19:49" at bounding box center [475, 270] width 291 height 11
click at [629, 292] on div "Voltar Confirmar" at bounding box center [474, 286] width 313 height 11
click at [623, 292] on div "Voltar Confirmar" at bounding box center [474, 286] width 313 height 11
click at [374, 291] on button "Confirmar" at bounding box center [358, 286] width 34 height 9
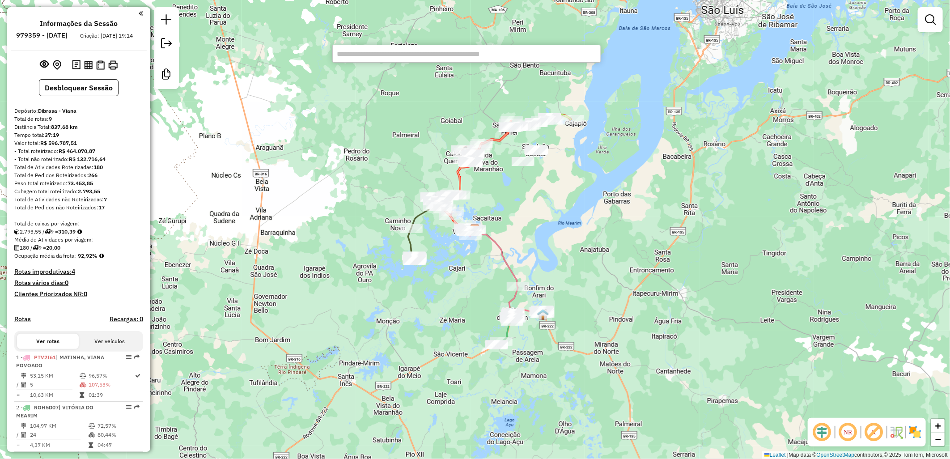
click at [347, 201] on div "Janela de atendimento Grade de atendimento Capacidade Transportadoras Veículos …" at bounding box center [475, 229] width 950 height 459
click at [439, 387] on div "Janela de atendimento Grade de atendimento Capacidade Transportadoras Veículos …" at bounding box center [475, 229] width 950 height 459
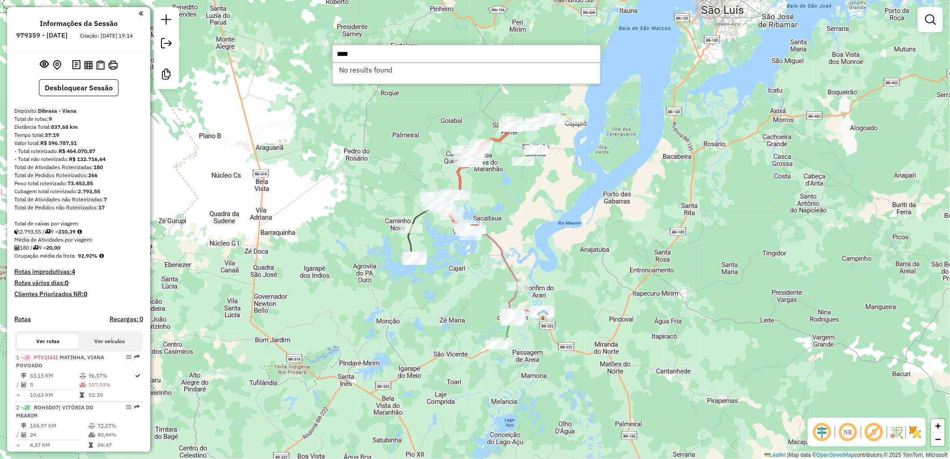
type input "****"
click at [390, 102] on div "Janela de atendimento Grade de atendimento Capacidade Transportadoras Veículos …" at bounding box center [475, 229] width 950 height 459
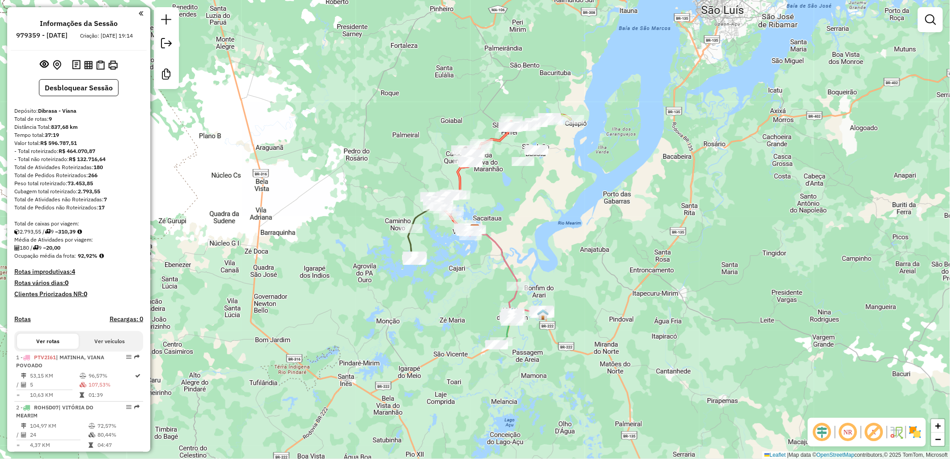
click at [640, 88] on div "Janela de atendimento Grade de atendimento Capacidade Transportadoras Veículos …" at bounding box center [475, 229] width 950 height 459
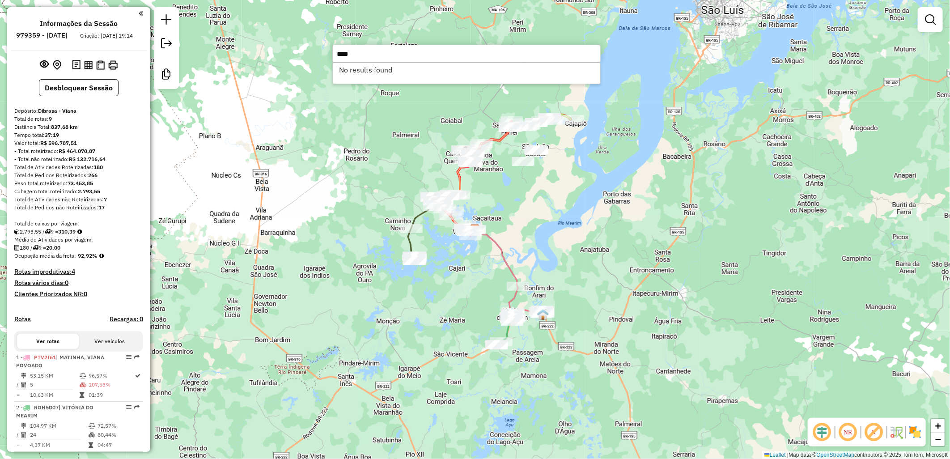
type input "****"
click at [638, 197] on div "Janela de atendimento Grade de atendimento Capacidade Transportadoras Veículos …" at bounding box center [475, 229] width 950 height 459
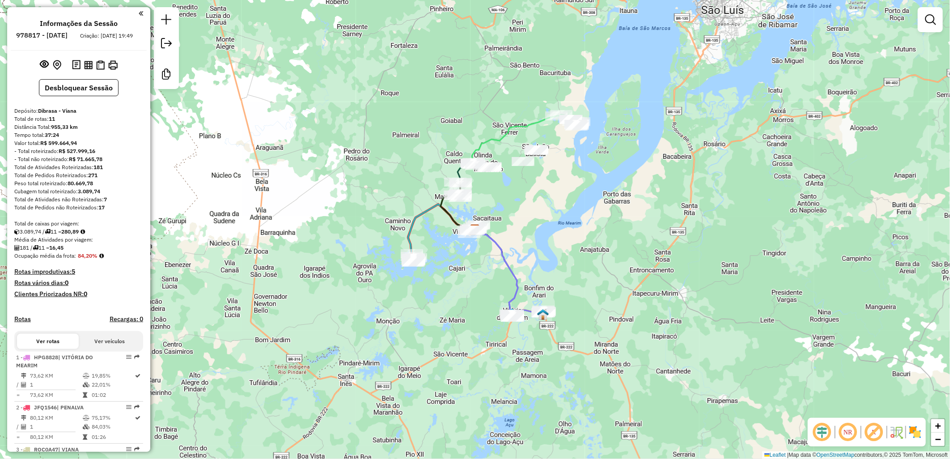
click at [459, 265] on div "Janela de atendimento Grade de atendimento Capacidade Transportadoras Veículos …" at bounding box center [475, 229] width 950 height 459
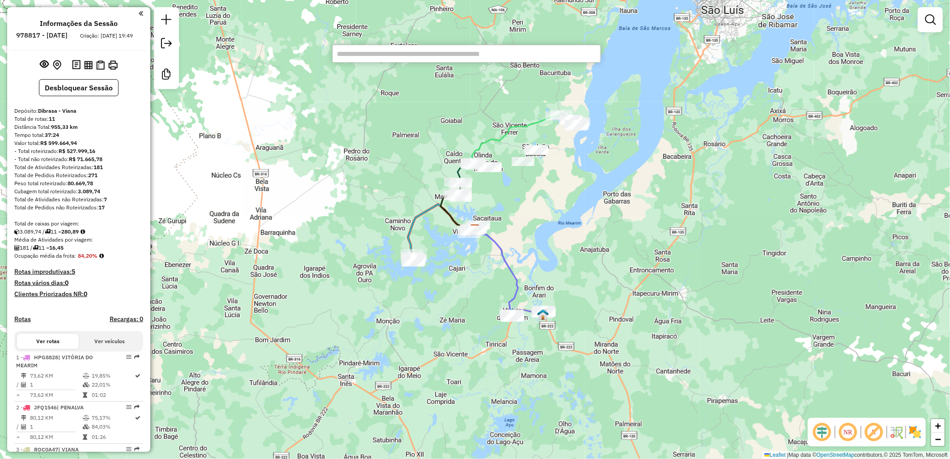
paste input "****"
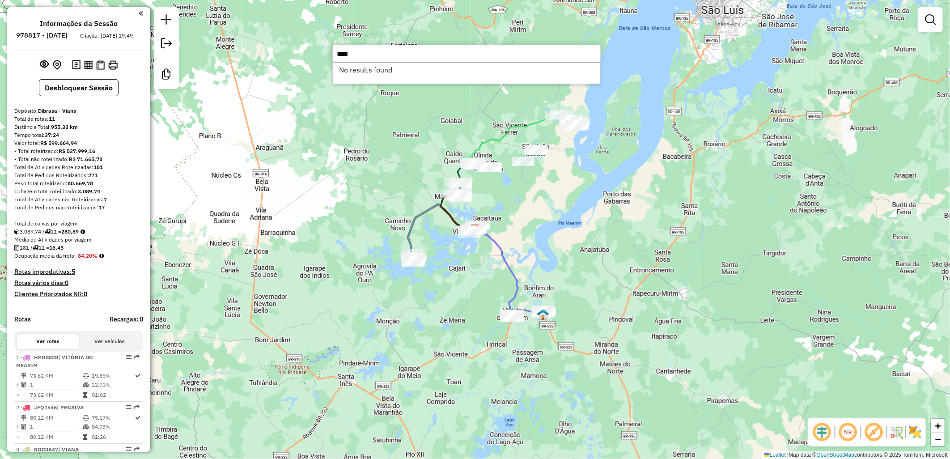
type input "****"
click at [572, 164] on div "Janela de atendimento Grade de atendimento Capacidade Transportadoras Veículos …" at bounding box center [475, 229] width 950 height 459
type input "****"
click at [579, 172] on div "Janela de atendimento Grade de atendimento Capacidade Transportadoras Veículos …" at bounding box center [475, 229] width 950 height 459
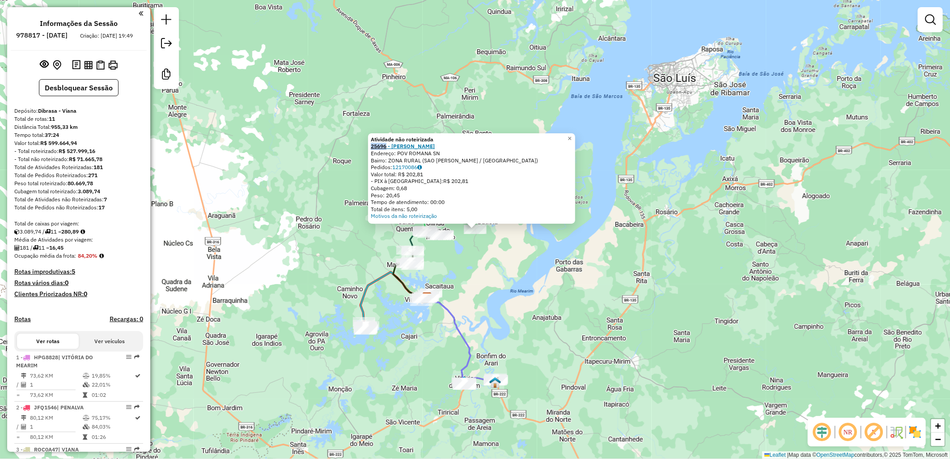
drag, startPoint x: 369, startPoint y: 147, endPoint x: 390, endPoint y: 149, distance: 21.5
click at [390, 149] on div "Atividade não roteirizada 25696 - [PERSON_NAME]: POV ROMANA SN Bairro: ZONA RUR…" at bounding box center [471, 178] width 207 height 90
copy strong "25696"
